Goal: Task Accomplishment & Management: Use online tool/utility

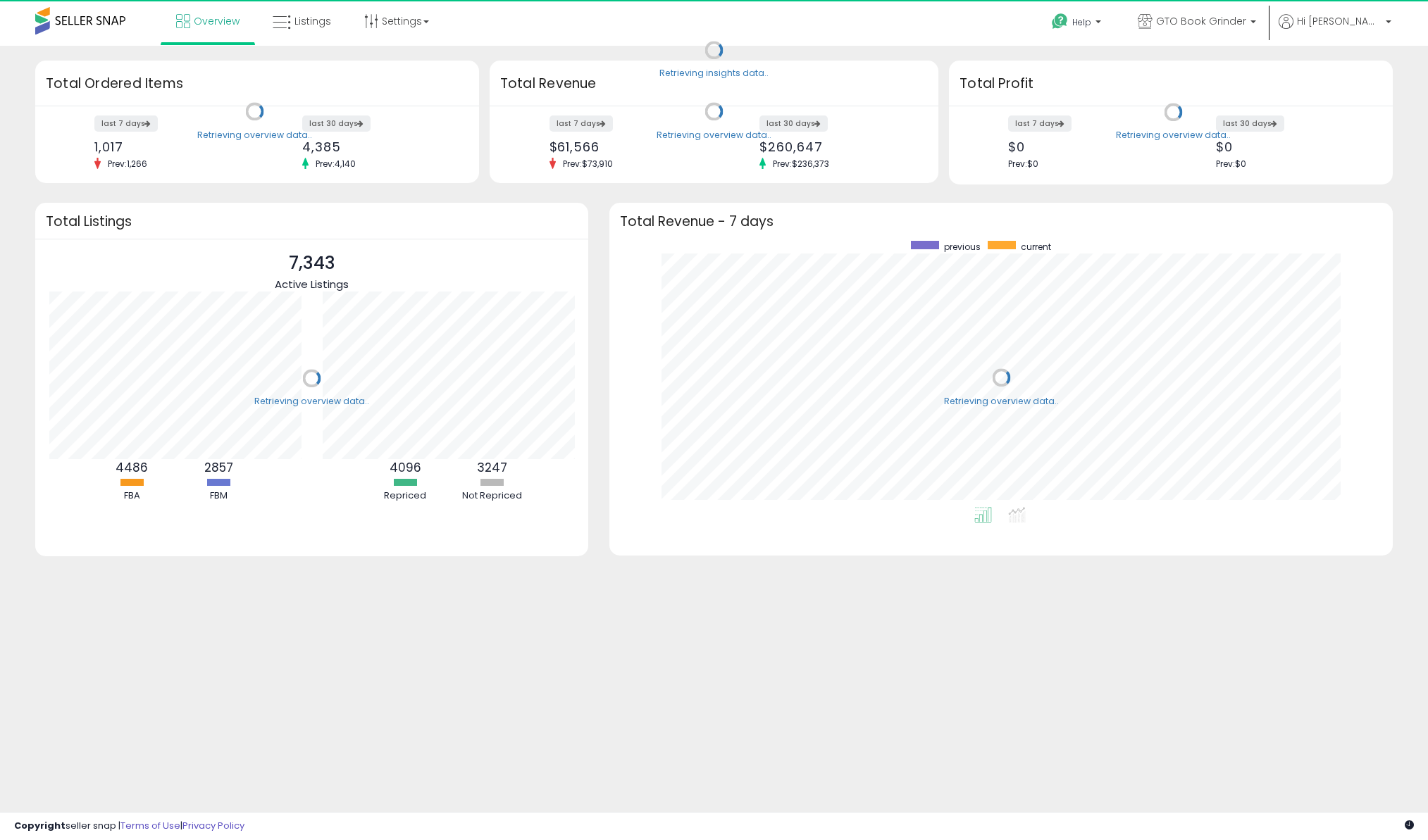
scroll to position [266, 754]
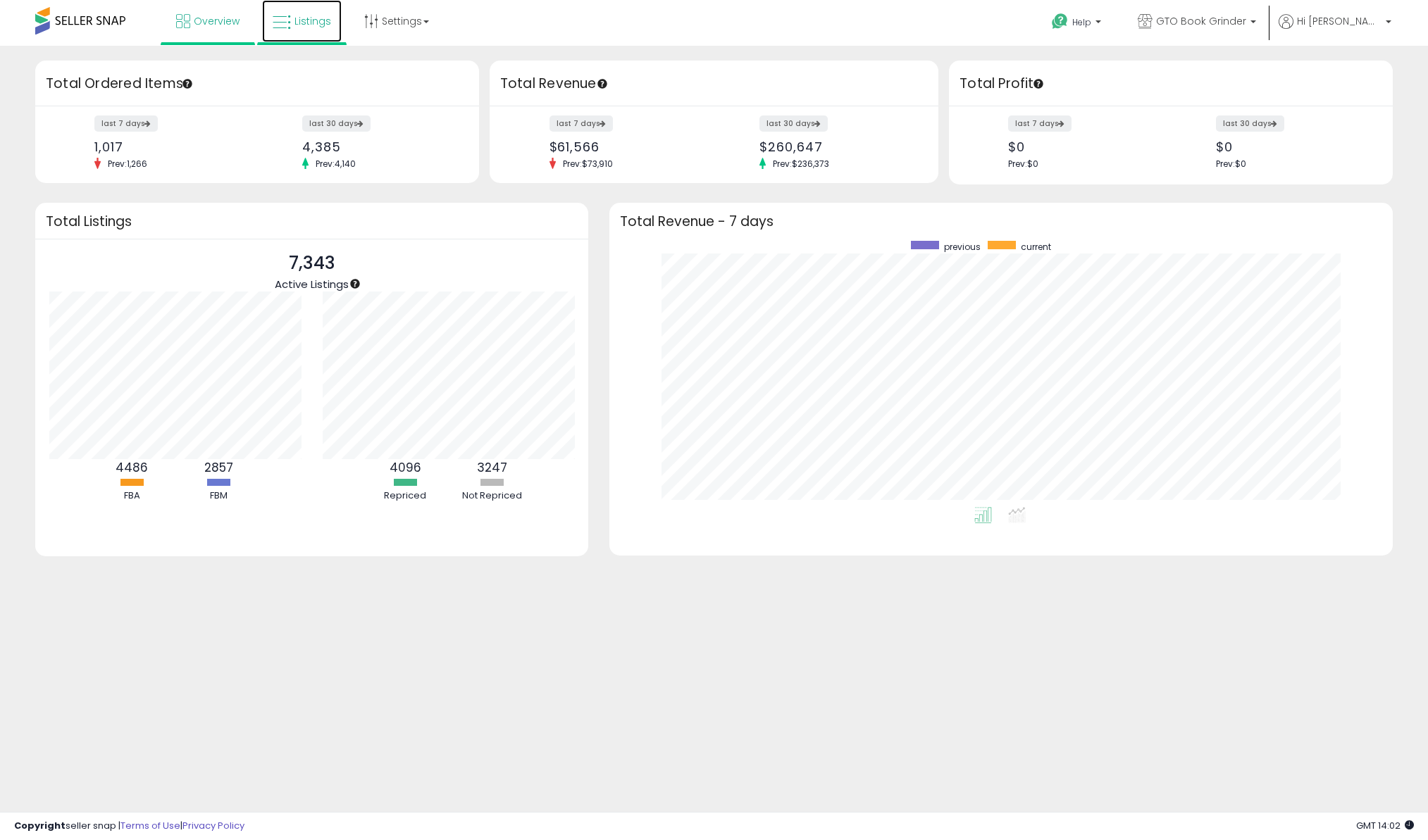
click at [303, 24] on span "Listings" at bounding box center [312, 22] width 36 height 14
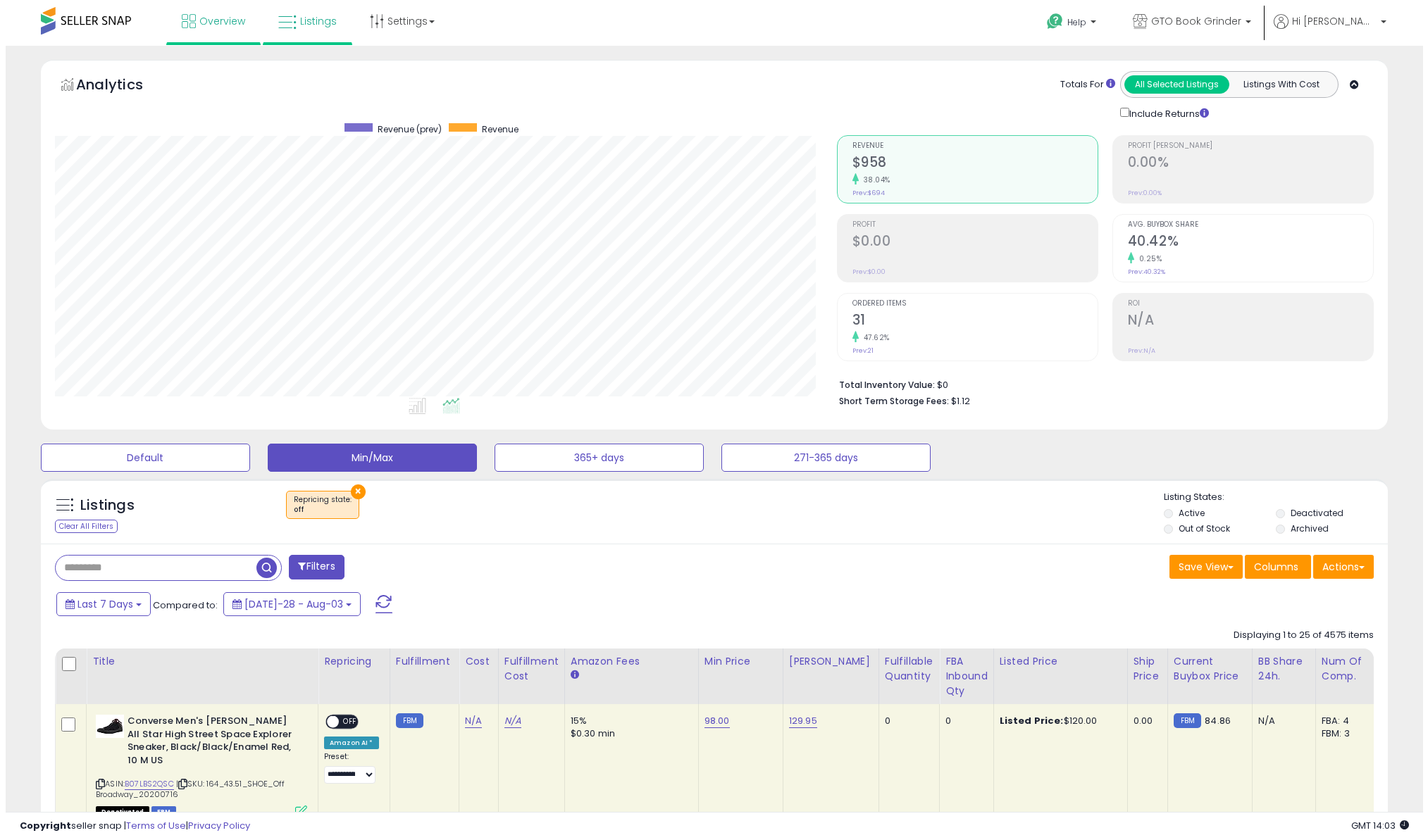
scroll to position [289, 781]
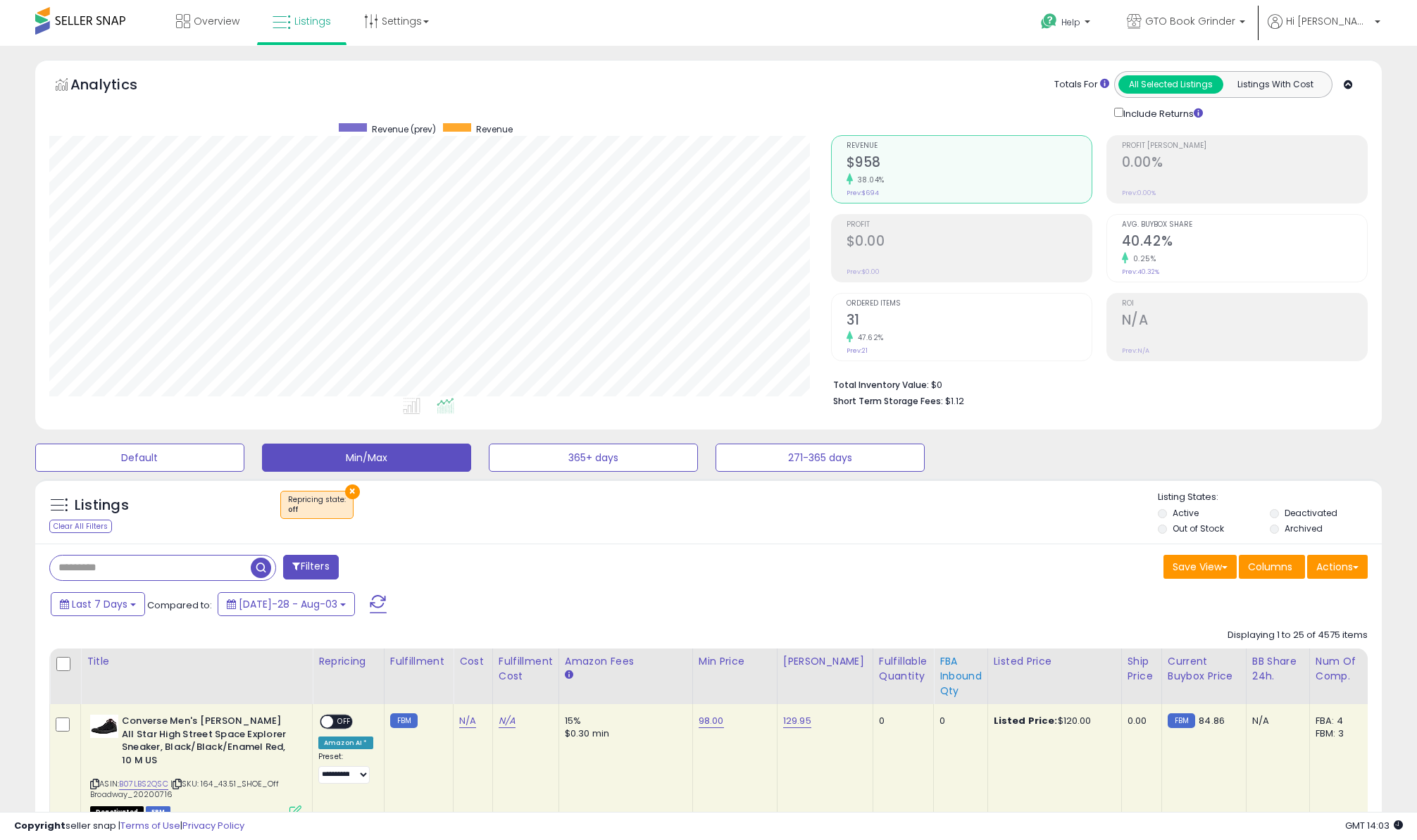
click at [940, 666] on div "FBA inbound Qty" at bounding box center [961, 676] width 43 height 44
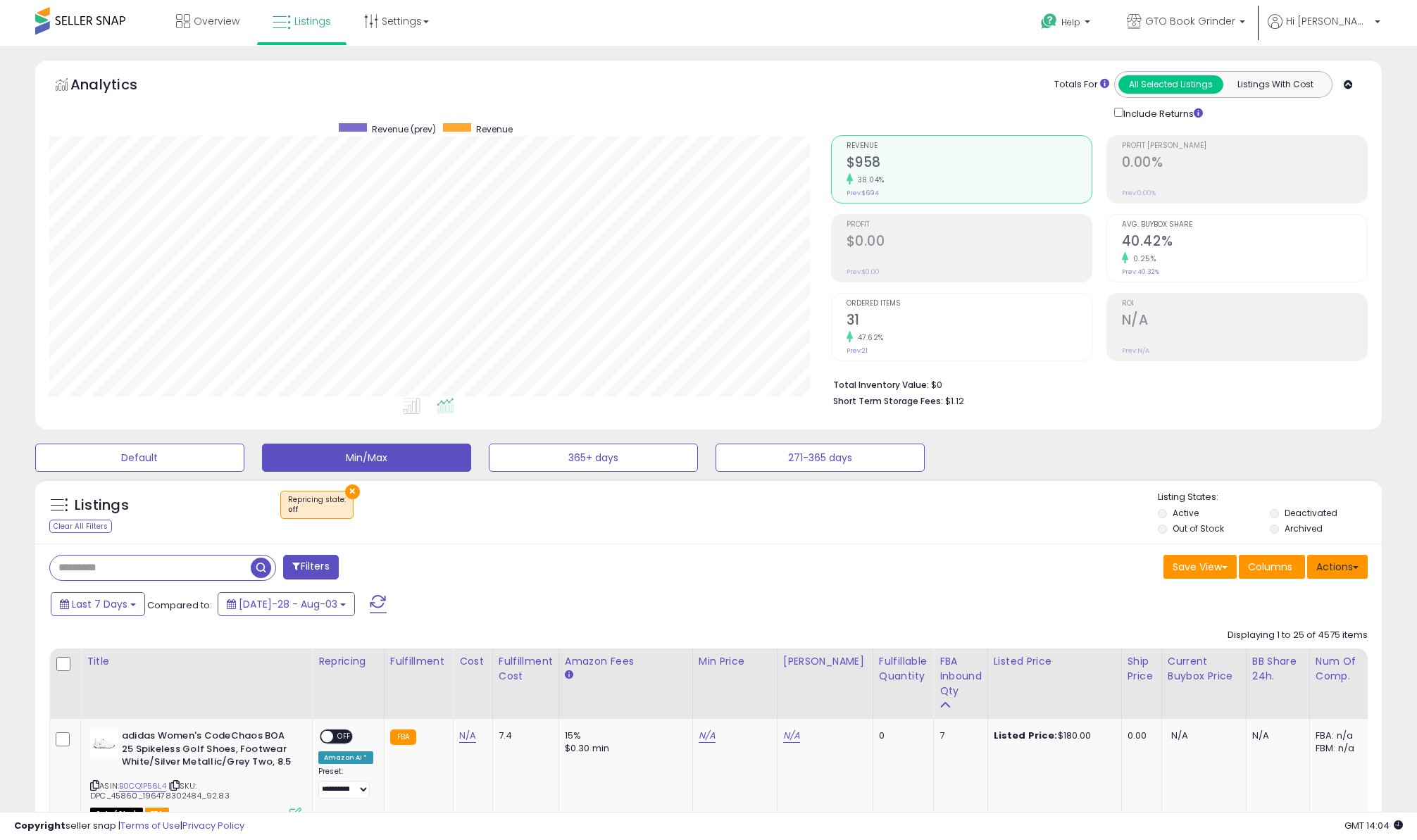
click at [1345, 559] on button "Actions" at bounding box center [1337, 567] width 61 height 24
click at [1295, 636] on link "Export Visible Columns" at bounding box center [1280, 632] width 154 height 22
drag, startPoint x: 547, startPoint y: 395, endPoint x: 873, endPoint y: 536, distance: 355.2
click at [873, 536] on div "Listings Clear All Filters × Repricing state : off" at bounding box center [709, 514] width 1347 height 48
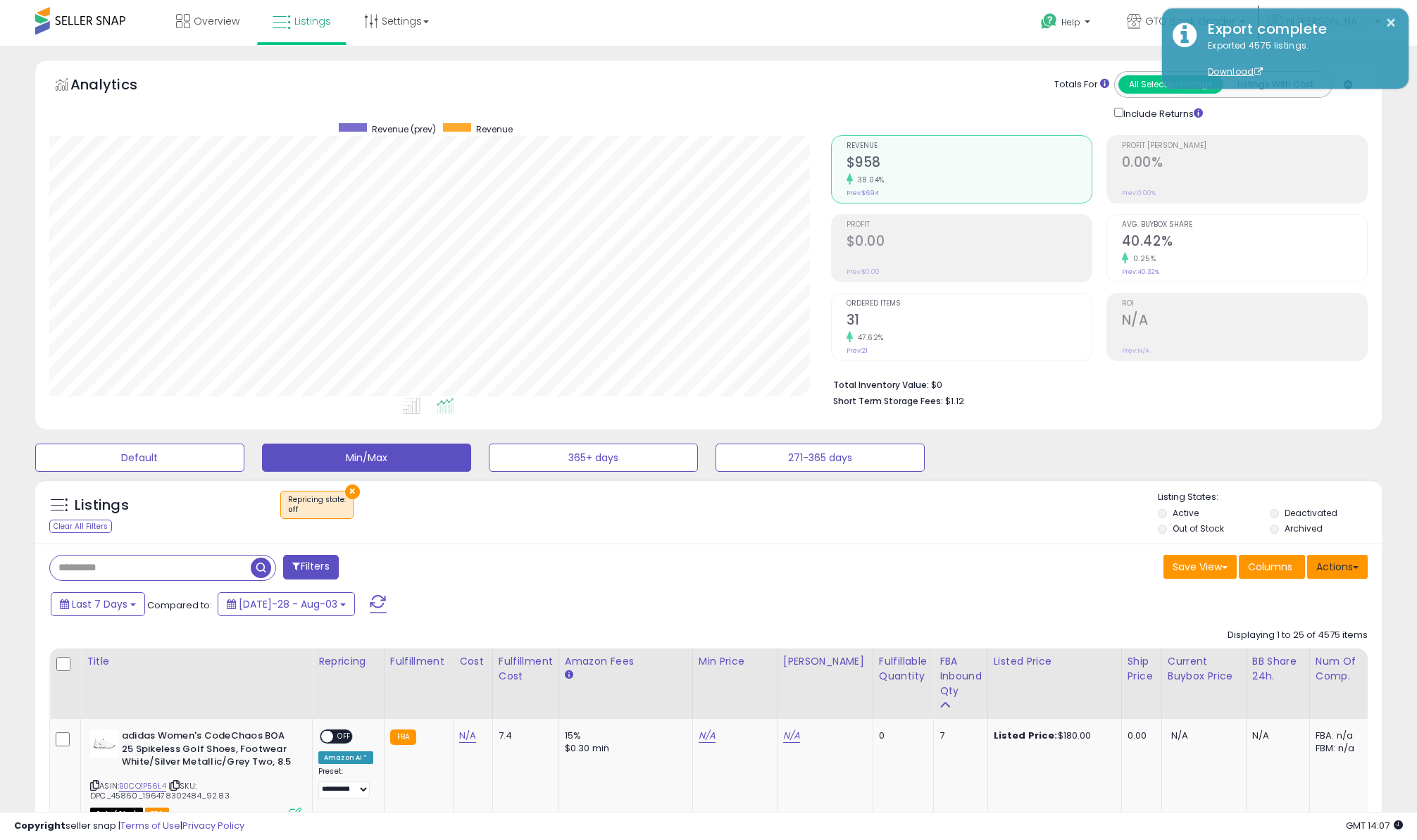
click at [1331, 568] on button "Actions" at bounding box center [1337, 567] width 61 height 24
click at [1291, 604] on link "Import" at bounding box center [1280, 597] width 154 height 22
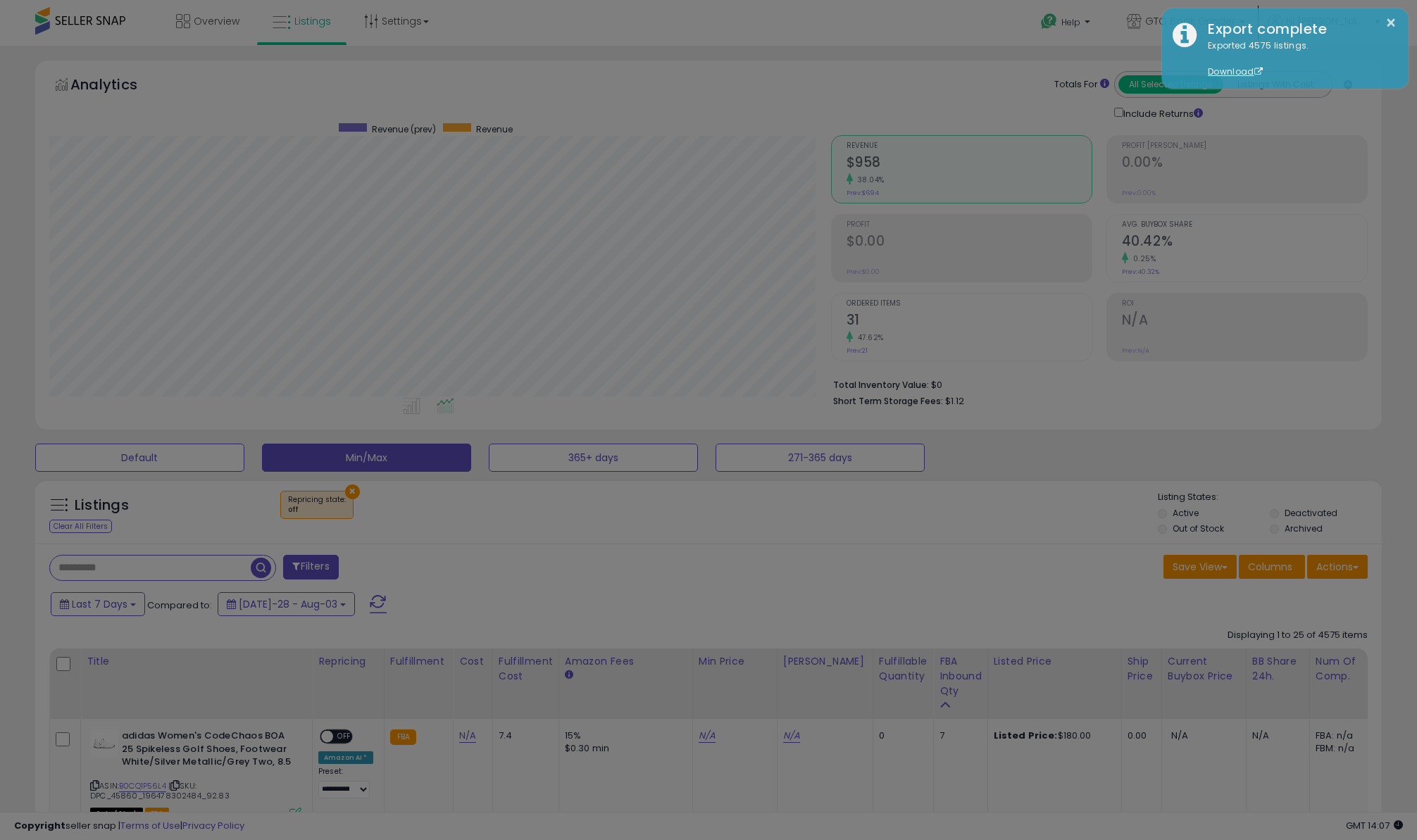
scroll to position [289, 789]
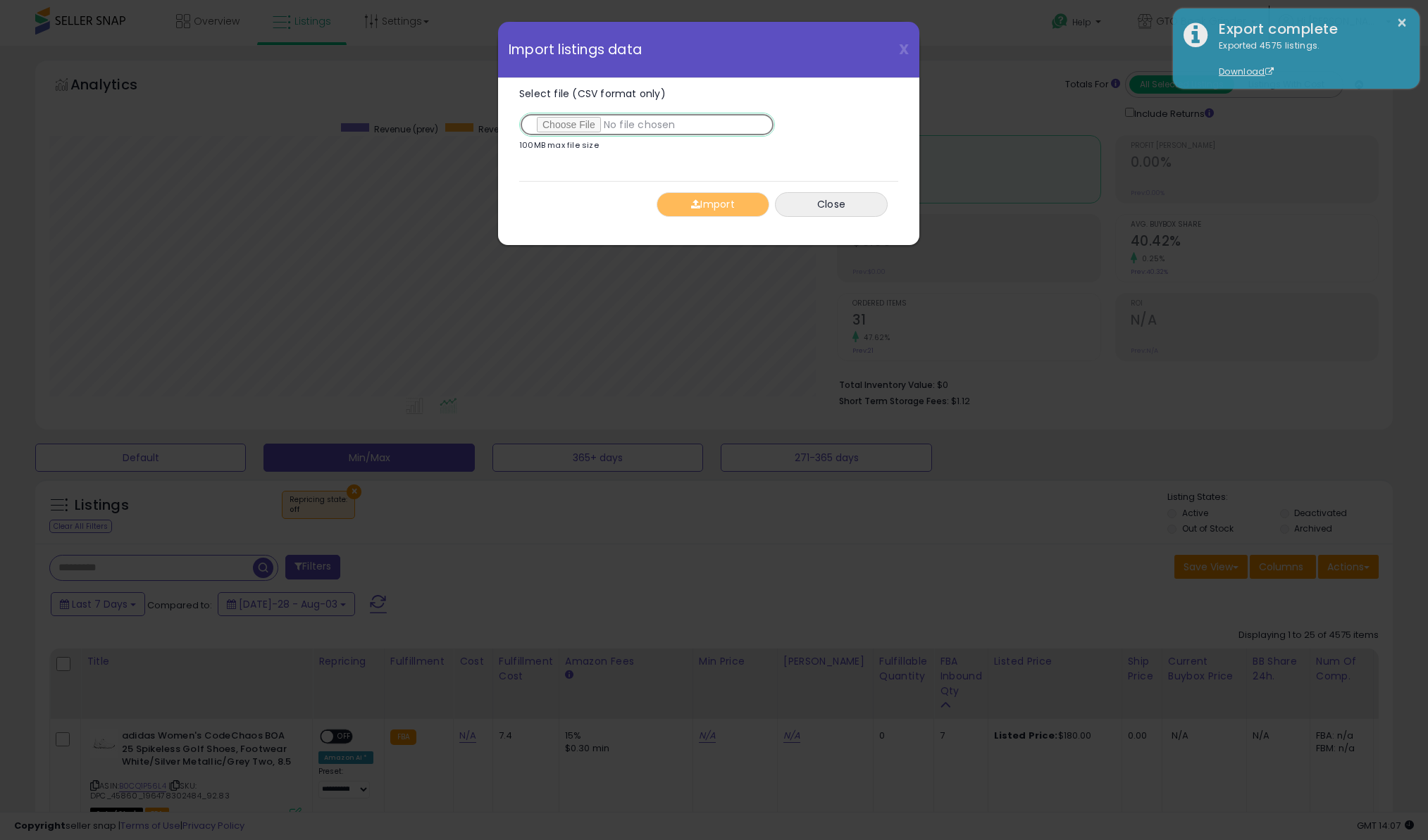
click at [565, 121] on input "Select file (CSV format only)" at bounding box center [647, 124] width 255 height 24
type input "**********"
click at [706, 201] on button "Import" at bounding box center [713, 204] width 112 height 24
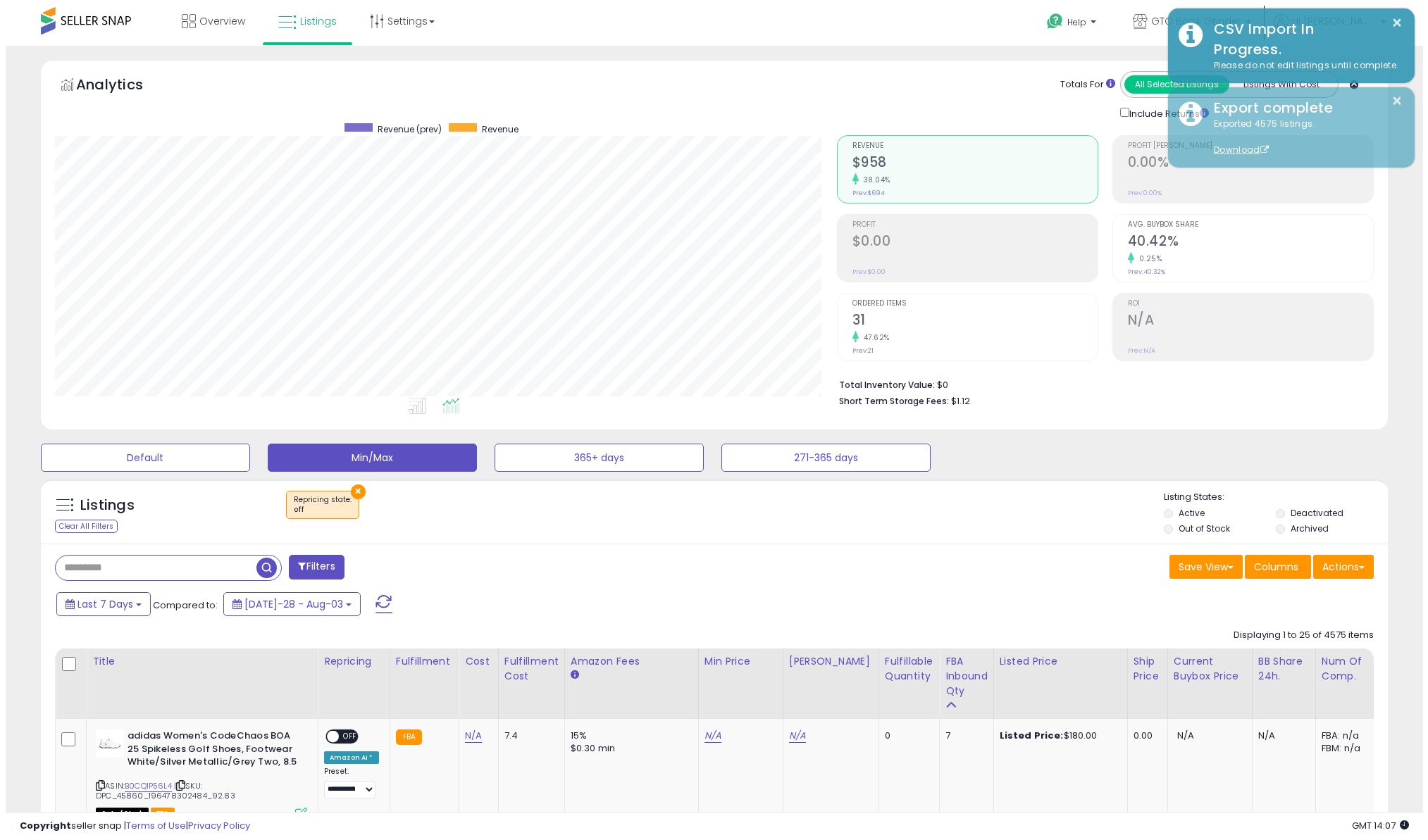
scroll to position [703937, 703712]
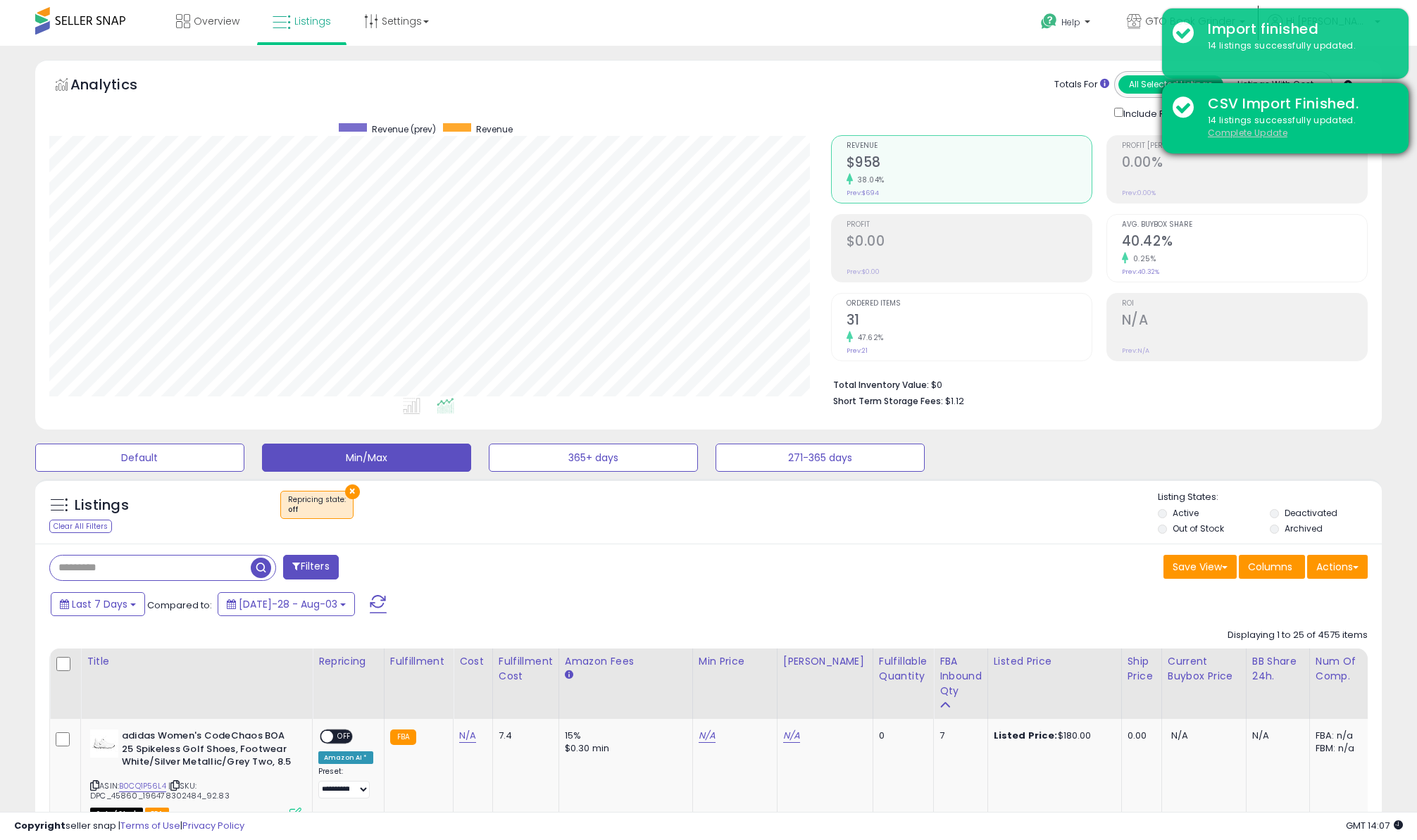
click at [1242, 133] on u "Complete Update" at bounding box center [1248, 132] width 80 height 12
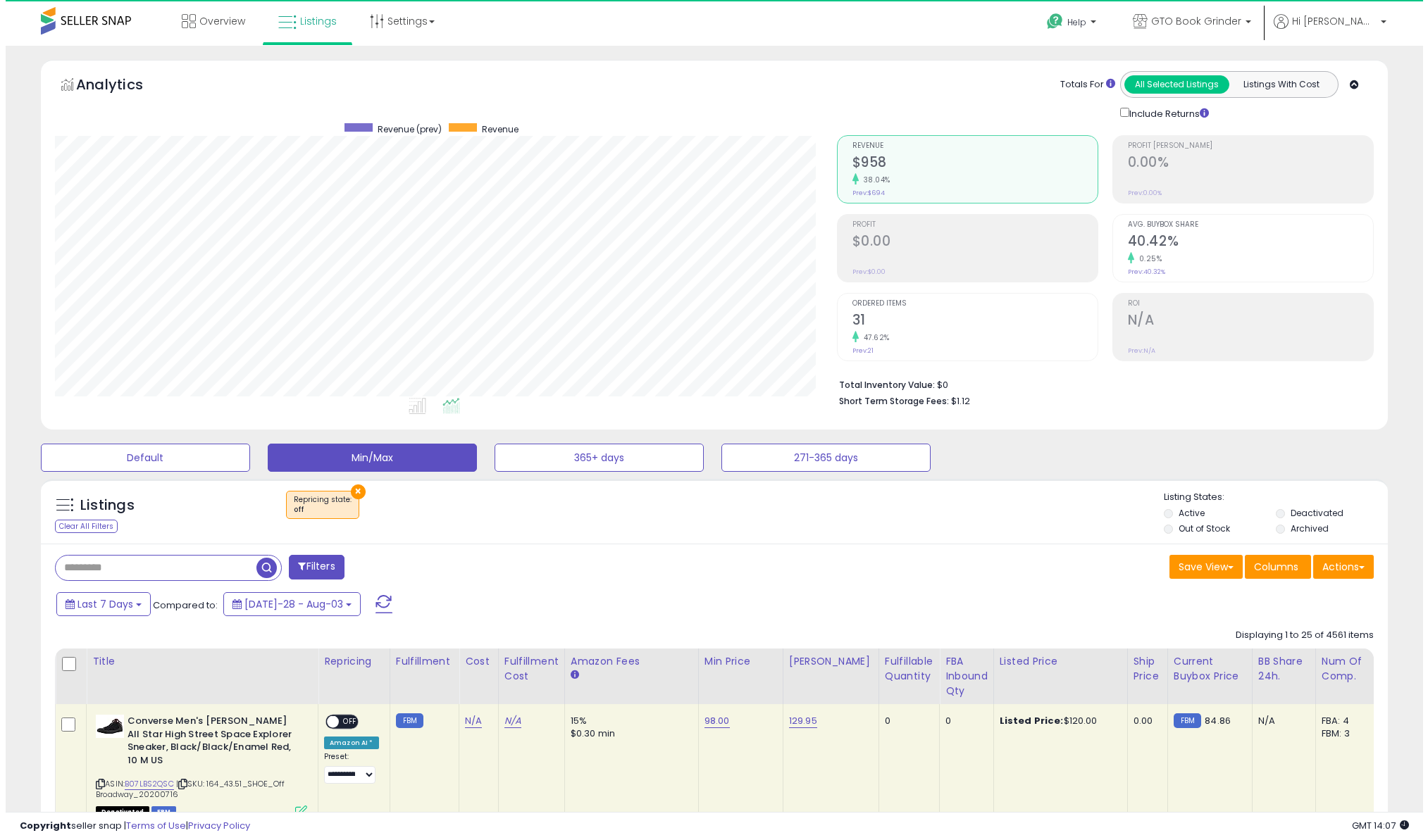
scroll to position [289, 781]
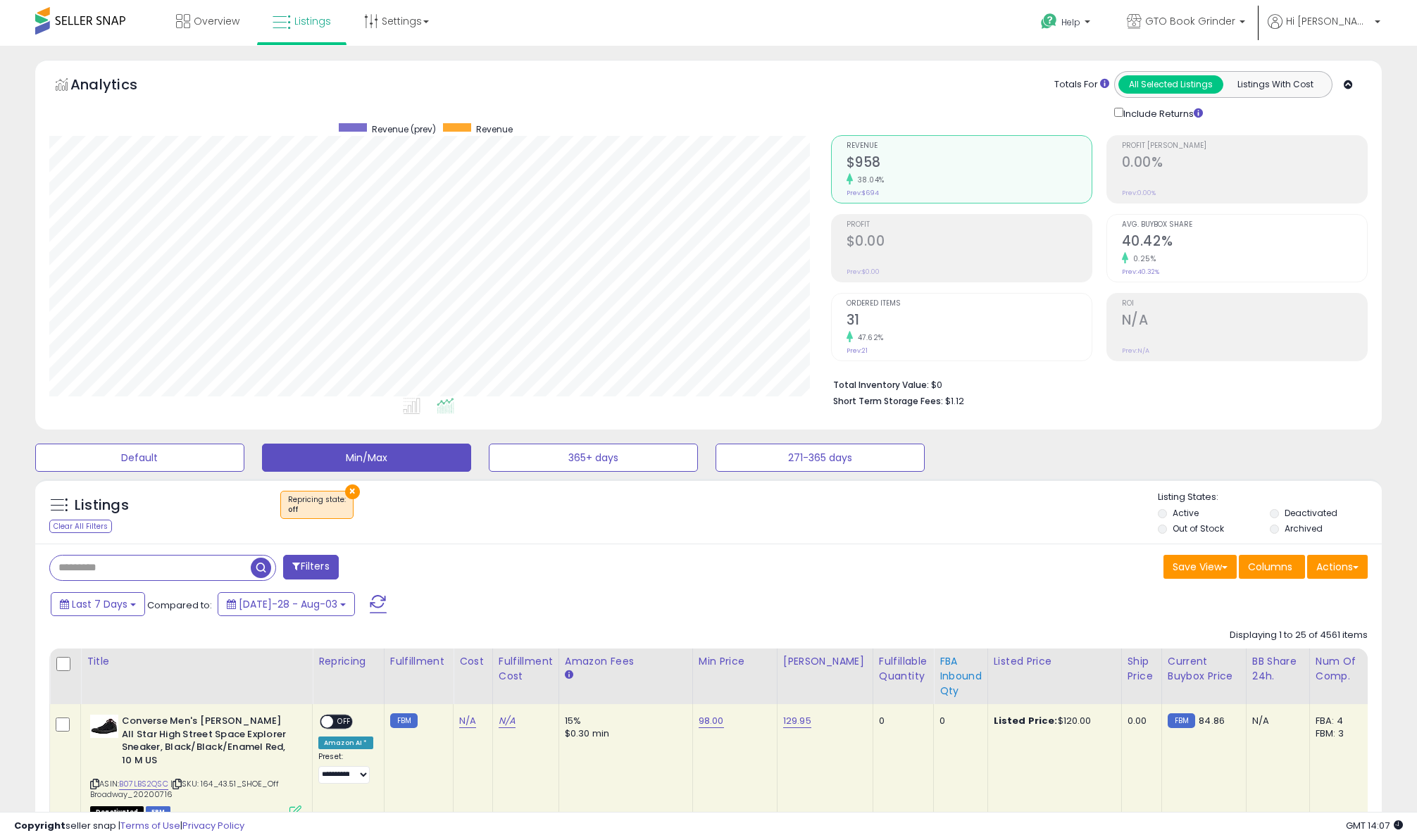
click at [943, 672] on div "FBA inbound Qty" at bounding box center [961, 676] width 43 height 44
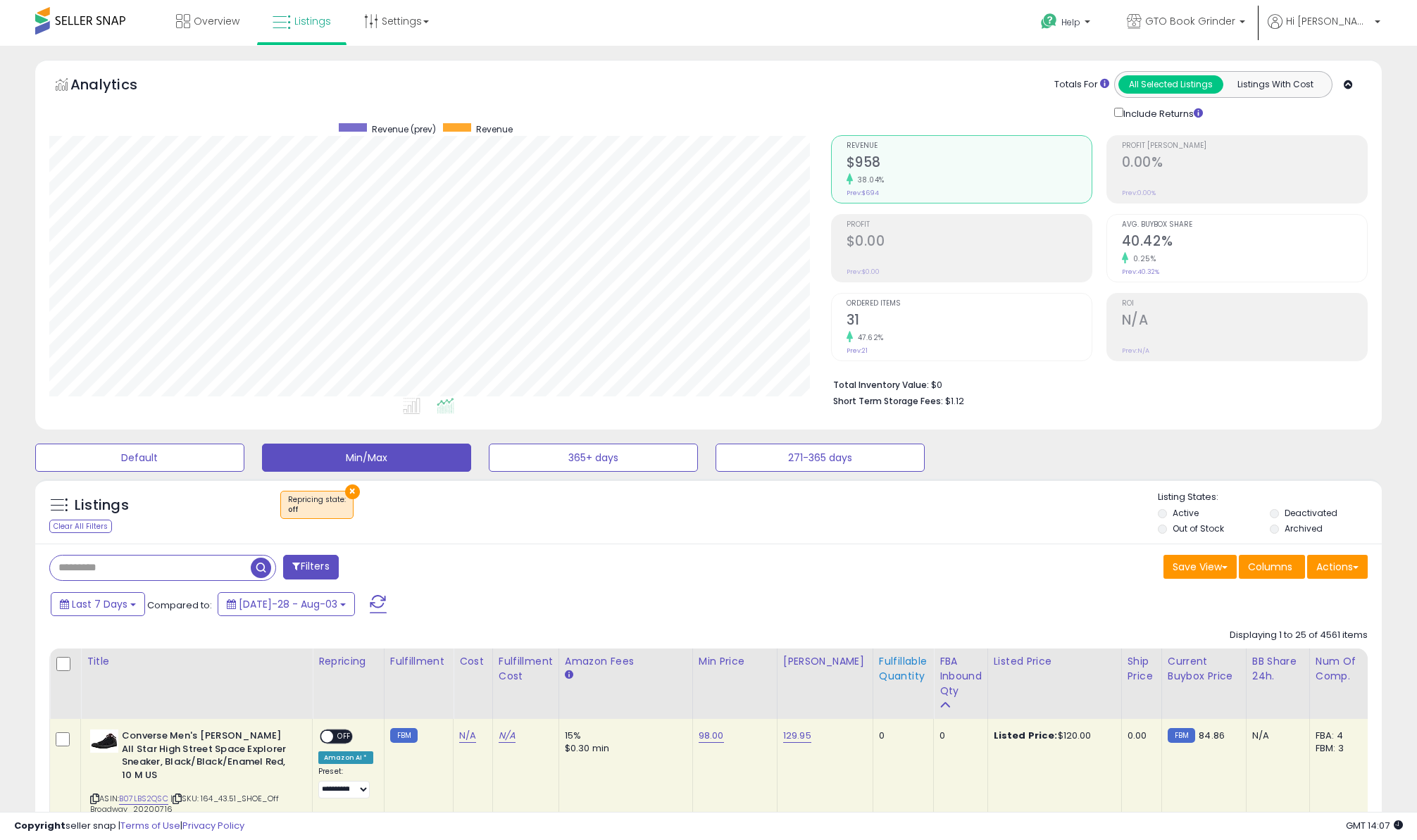
click at [891, 674] on div "Fulfillable Quantity" at bounding box center [904, 669] width 49 height 30
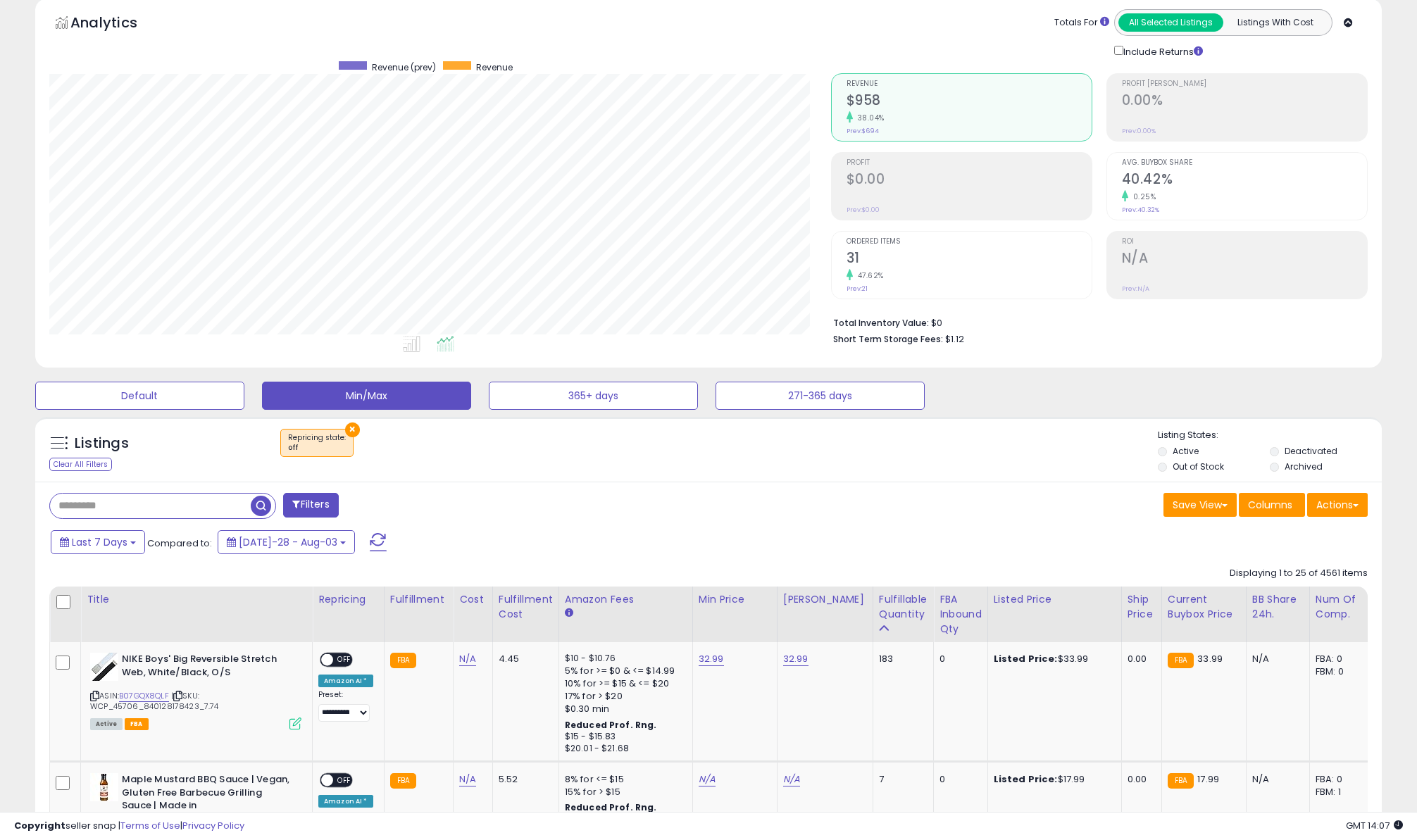
scroll to position [0, 0]
